Goal: Task Accomplishment & Management: Complete application form

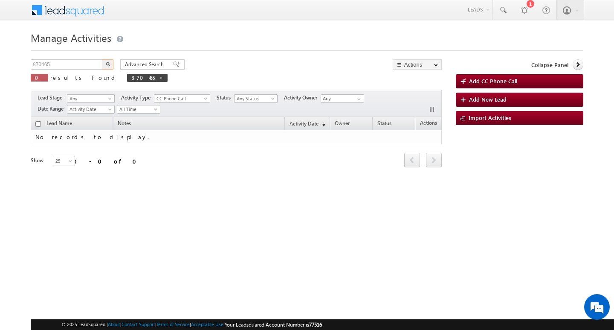
click at [70, 61] on input "870465" at bounding box center [67, 64] width 73 height 10
type input "Search Activities"
click at [90, 60] on input "text" at bounding box center [67, 64] width 73 height 10
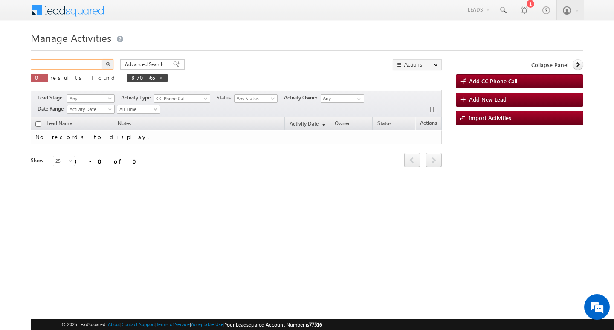
paste input "899626"
type input "899626"
click at [102, 59] on button "button" at bounding box center [107, 64] width 11 height 10
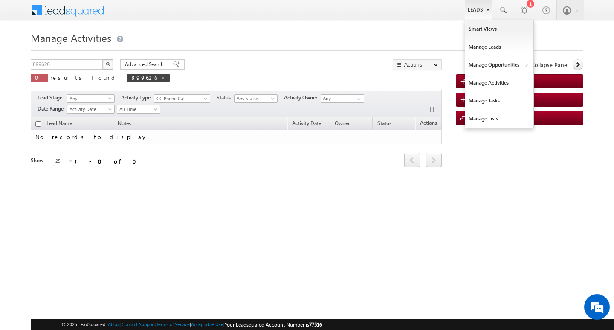
click at [474, 3] on link "Leads" at bounding box center [478, 10] width 27 height 20
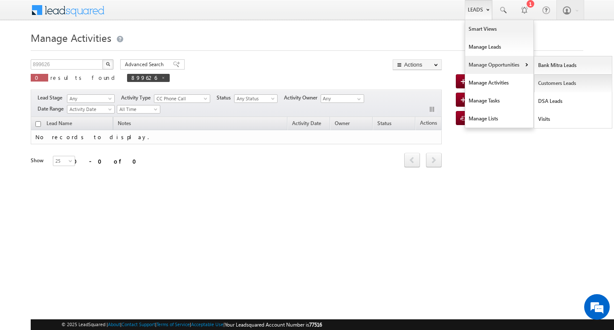
click at [550, 78] on link "Customers Leads" at bounding box center [573, 83] width 78 height 18
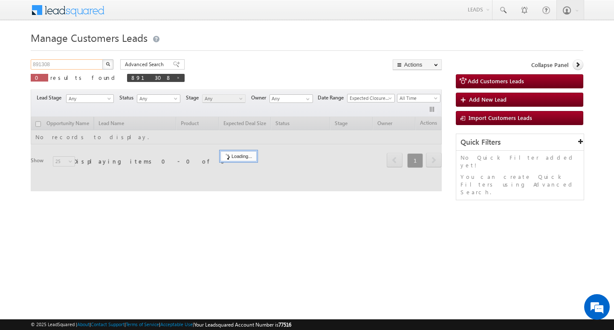
click at [92, 61] on input "891308" at bounding box center [67, 64] width 73 height 10
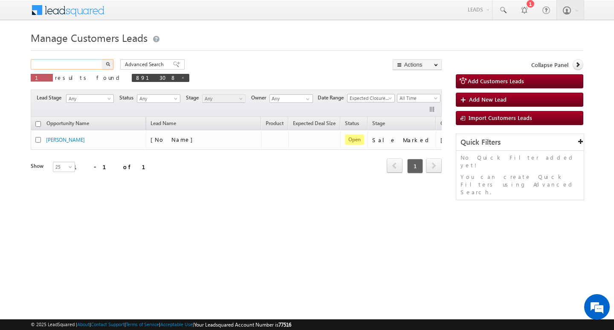
paste input "899626"
type input "899626"
click at [102, 59] on button "button" at bounding box center [107, 64] width 11 height 10
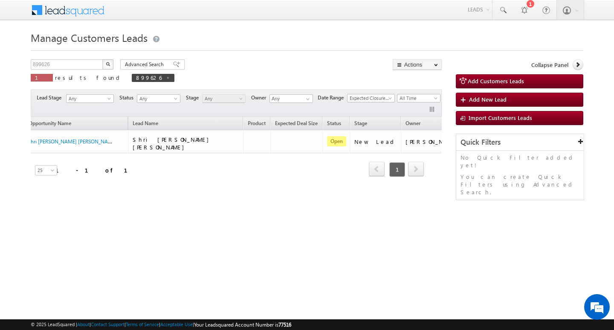
scroll to position [0, 35]
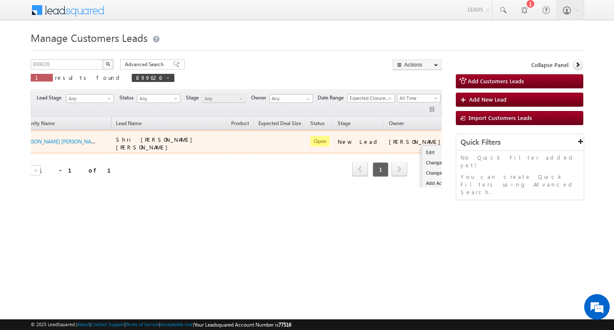
click at [456, 137] on button "button" at bounding box center [460, 141] width 9 height 9
click at [422, 147] on link "Edit" at bounding box center [443, 152] width 43 height 10
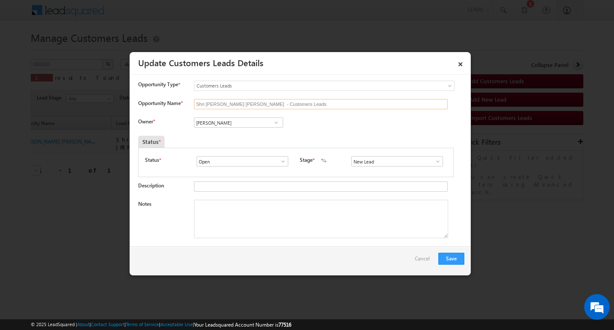
click at [320, 102] on input "Shri [PERSON_NAME] [PERSON_NAME] - Customers Leads" at bounding box center [321, 104] width 254 height 10
click at [434, 162] on span at bounding box center [438, 161] width 9 height 7
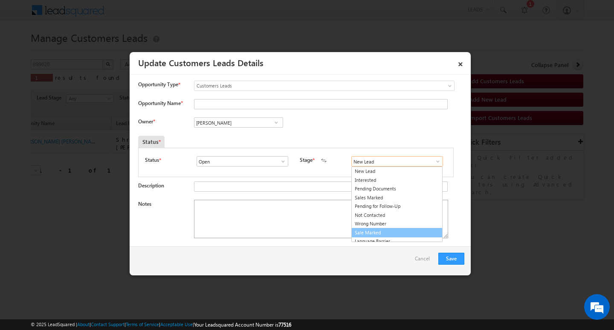
drag, startPoint x: 416, startPoint y: 230, endPoint x: 406, endPoint y: 228, distance: 10.5
click at [416, 231] on link "Sale Marked" at bounding box center [396, 233] width 91 height 10
type input "Sale Marked"
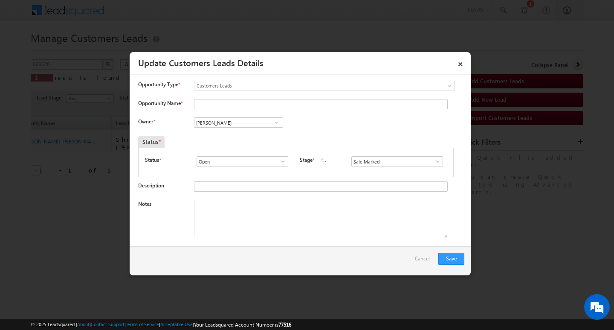
drag, startPoint x: 302, startPoint y: 198, endPoint x: 268, endPoint y: 159, distance: 51.7
click at [258, 118] on input "[PERSON_NAME]" at bounding box center [238, 122] width 89 height 10
click at [256, 103] on input "Opportunity Name *" at bounding box center [321, 104] width 254 height 10
click at [232, 99] on input "Opportunity Name *" at bounding box center [321, 104] width 254 height 10
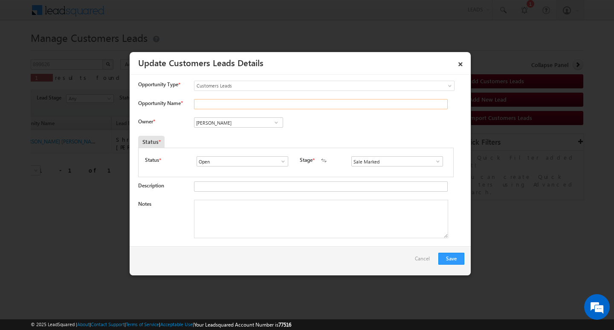
paste input "sachin"
type input "sachin"
click at [228, 120] on input "[PERSON_NAME]" at bounding box center [238, 122] width 89 height 10
click at [212, 119] on input at bounding box center [238, 122] width 89 height 10
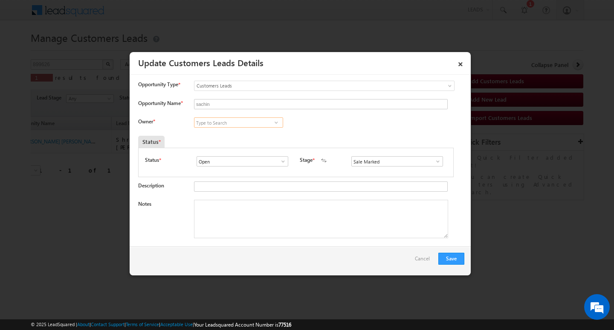
paste input "Bhushan Samadhan Pawar"
click at [224, 131] on link "Bhushan [PERSON_NAME] [EMAIL_ADDRESS][DOMAIN_NAME]" at bounding box center [238, 136] width 89 height 16
type input "Bhushan Samadhan Pawar"
click at [270, 263] on div "Save Cancel" at bounding box center [300, 260] width 341 height 29
click at [277, 229] on textarea "Notes" at bounding box center [321, 219] width 254 height 38
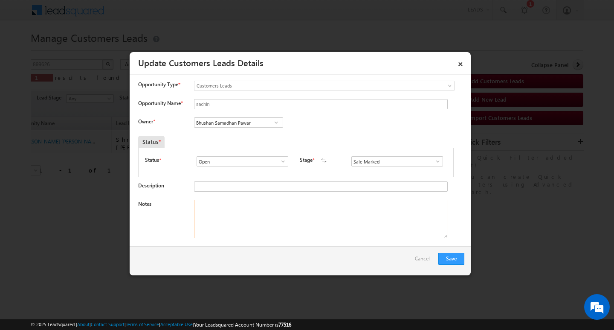
click at [298, 207] on textarea "Notes" at bounding box center [321, 219] width 254 height 38
paste textarea "NAME : SACHIN / : ag 38 / coa apa : [PERSON_NAME] : ag : 37/ job / mothe income…"
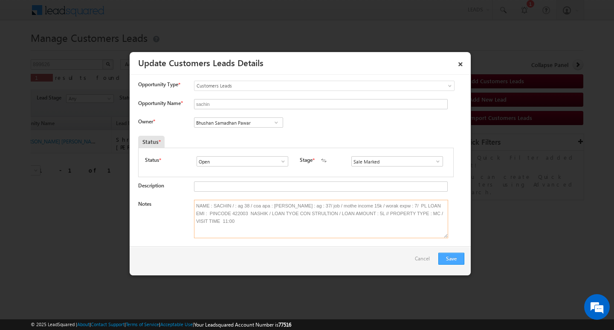
type textarea "NAME : SACHIN / : ag 38 / coa apa : [PERSON_NAME] : ag : 37/ job / mothe income…"
click at [452, 255] on button "Save" at bounding box center [451, 259] width 26 height 12
